Goal: Task Accomplishment & Management: Complete application form

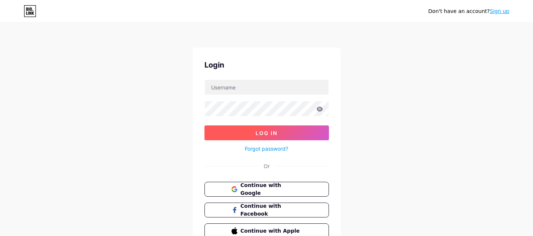
drag, startPoint x: 0, startPoint y: 0, endPoint x: 247, endPoint y: 132, distance: 280.2
click at [90, 120] on div "Don't have an account? Sign up Login Log In Forgot password? Or Continue with G…" at bounding box center [266, 136] width 533 height 273
click at [258, 189] on span "Continue with Google" at bounding box center [271, 189] width 62 height 16
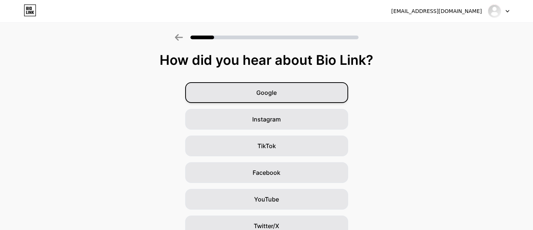
click at [277, 95] on span "Google" at bounding box center [266, 92] width 20 height 9
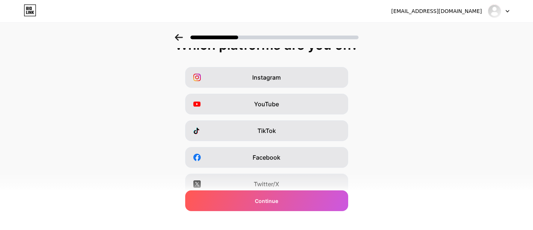
scroll to position [126, 0]
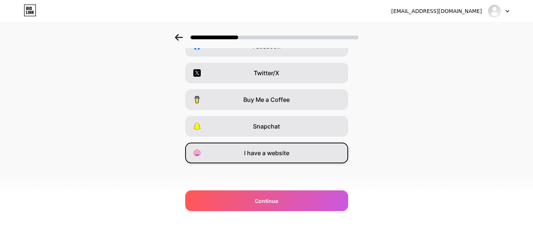
click at [289, 156] on span "I have a website" at bounding box center [266, 153] width 45 height 9
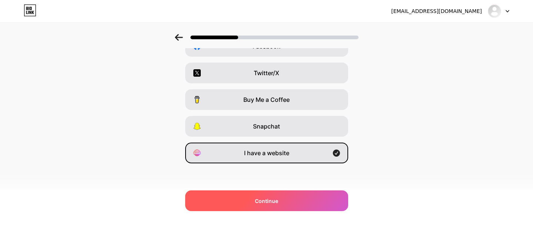
click at [288, 202] on div "Continue" at bounding box center [266, 200] width 163 height 21
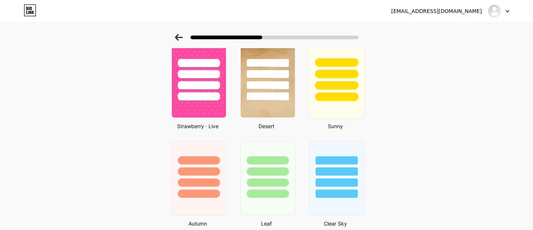
scroll to position [430, 0]
click at [342, 105] on div at bounding box center [336, 81] width 56 height 76
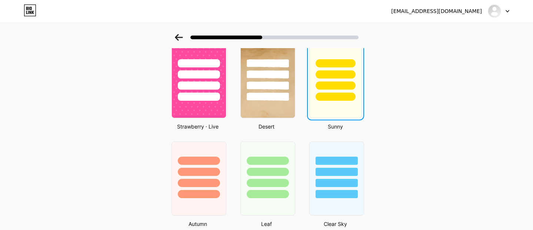
scroll to position [0, 0]
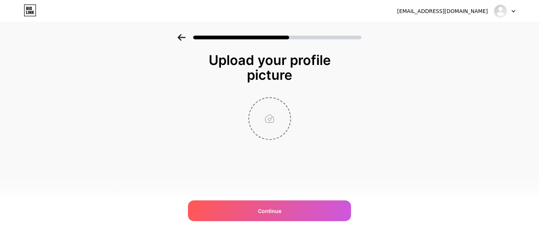
click at [277, 123] on input "file" at bounding box center [269, 118] width 41 height 41
type input "C:\fakepath\LOGO HITAM.png"
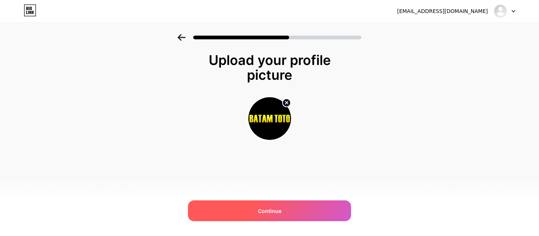
click at [284, 212] on div "Continue" at bounding box center [269, 210] width 163 height 21
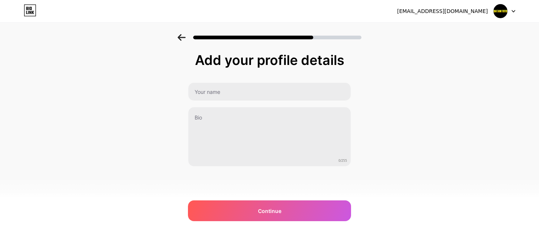
click at [117, 153] on div "Add your profile details 0/255 Continue Error" at bounding box center [269, 118] width 539 height 169
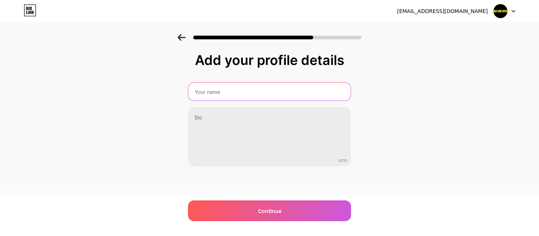
click at [252, 93] on input "text" at bounding box center [269, 92] width 162 height 18
type input "B"
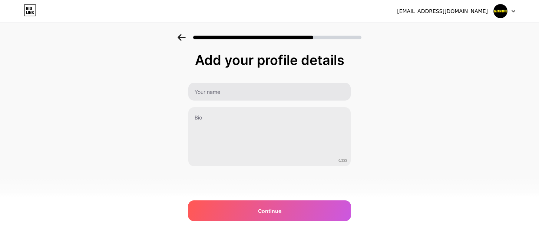
click at [225, 101] on div "0/255" at bounding box center [269, 124] width 163 height 84
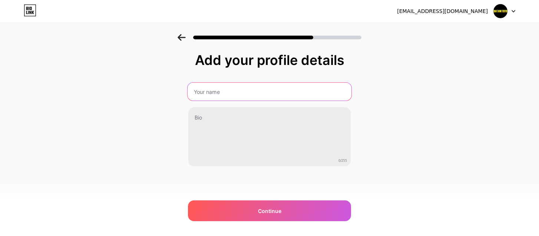
click at [228, 94] on input "text" at bounding box center [270, 92] width 164 height 18
click at [255, 93] on input "Batamtoto Situs Layanan Terbaik Pasti Dibayar" at bounding box center [270, 92] width 164 height 18
click at [281, 91] on input "Batamtoto Situs Layanan Cepat Terbaik Pasti Dibayar" at bounding box center [270, 92] width 164 height 18
type input "Batamtoto Situs Layanan Cepat Berani Bayar Lunas"
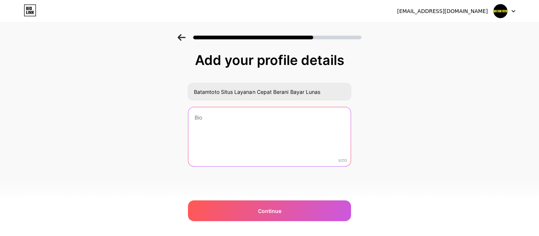
click at [293, 134] on textarea at bounding box center [269, 137] width 162 height 60
click at [285, 134] on textarea at bounding box center [270, 137] width 164 height 60
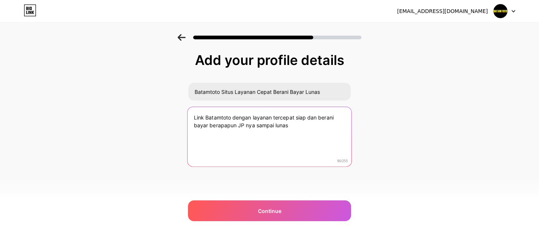
type textarea "Link Batamtoto dengan layanan tercepat siap dan berani bayar berapapun JP nya s…"
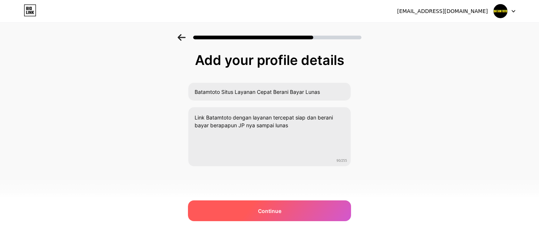
click at [282, 215] on div "Continue" at bounding box center [269, 210] width 163 height 21
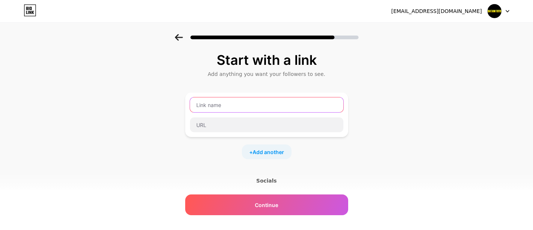
click at [262, 108] on input "text" at bounding box center [266, 104] width 153 height 15
type input "batamtoto"
type input "DAFTAR BATAMTOTO"
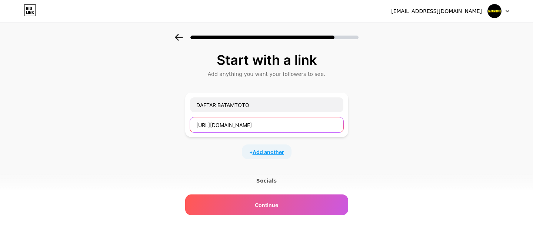
type input "[URL][DOMAIN_NAME]"
click at [266, 152] on span "Add another" at bounding box center [268, 152] width 31 height 8
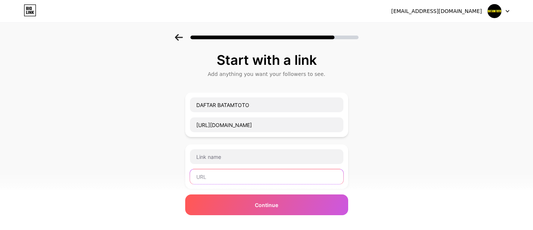
click at [238, 178] on input "text" at bounding box center [266, 176] width 153 height 15
paste input "[URL][DOMAIN_NAME]"
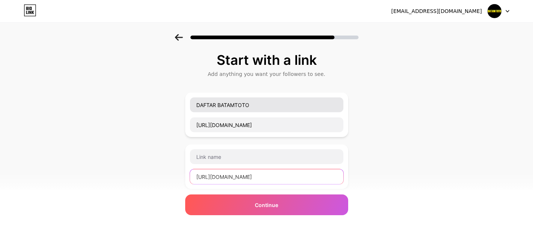
type input "[URL][DOMAIN_NAME]"
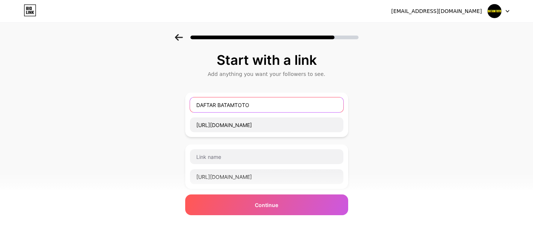
click at [240, 103] on input "DAFTAR BATAMTOTO" at bounding box center [266, 104] width 153 height 15
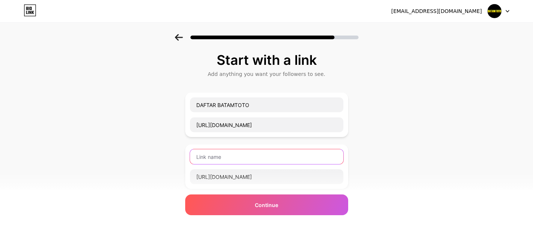
click at [222, 161] on input "text" at bounding box center [266, 156] width 153 height 15
paste input "DAFTAR BATAMTOTO"
click at [206, 157] on input "DAFTAR BATAMTOTO" at bounding box center [266, 156] width 153 height 15
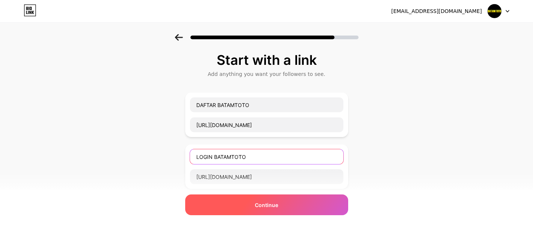
type input "LOGIN BATAMTOTO"
click at [265, 206] on span "Continue" at bounding box center [266, 205] width 23 height 8
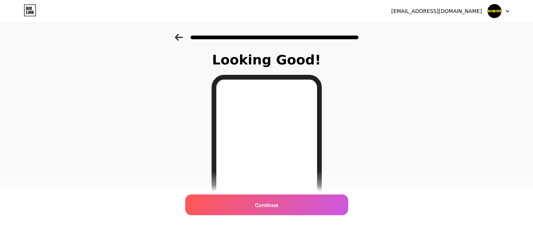
scroll to position [37, 0]
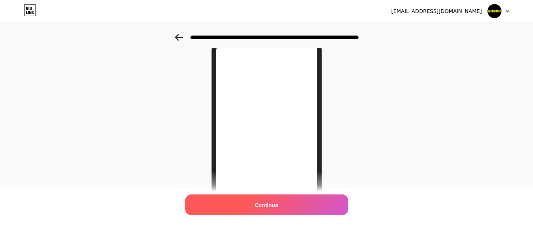
click at [285, 207] on div "Continue" at bounding box center [266, 205] width 163 height 21
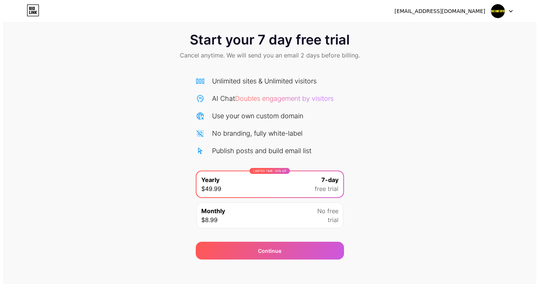
scroll to position [14, 0]
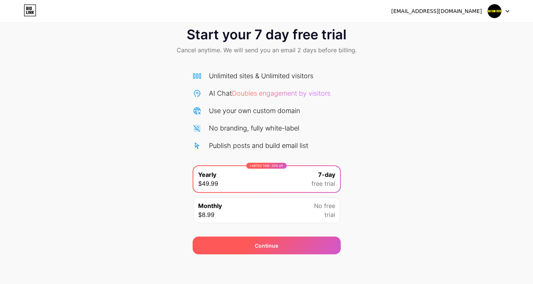
click at [292, 235] on div "Continue" at bounding box center [267, 245] width 148 height 18
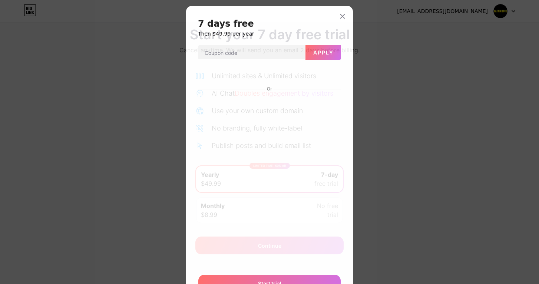
scroll to position [0, 0]
